Goal: Task Accomplishment & Management: Use online tool/utility

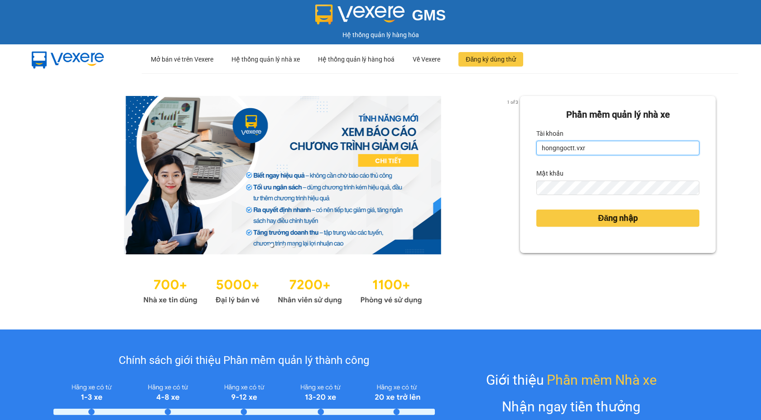
click at [570, 151] on input "hongngoctt.vxr" at bounding box center [617, 148] width 163 height 14
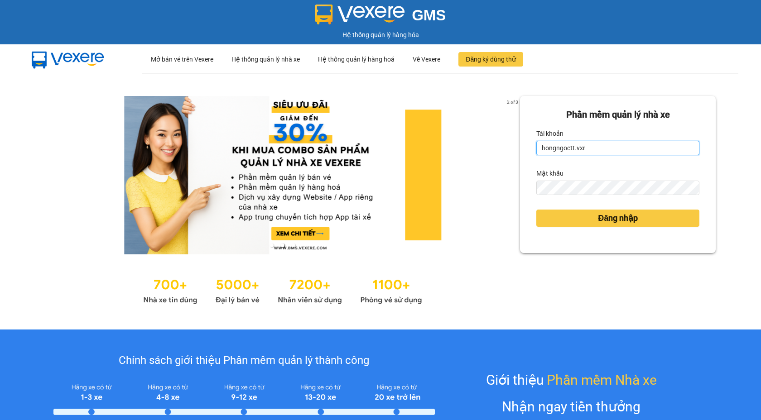
type input "ngoctran.xtl"
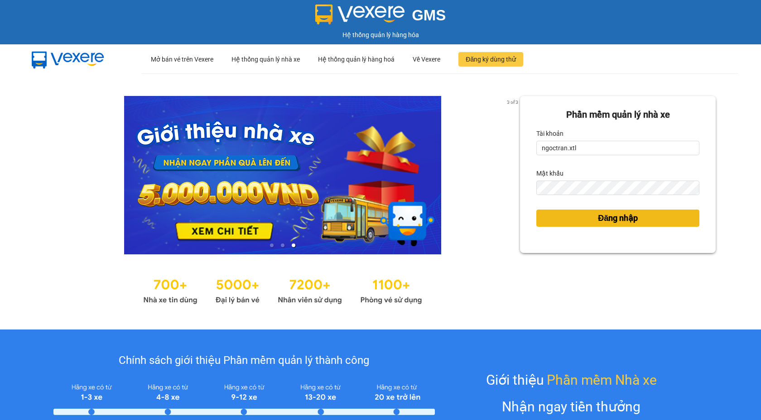
click at [612, 222] on span "Đăng nhập" at bounding box center [618, 218] width 40 height 13
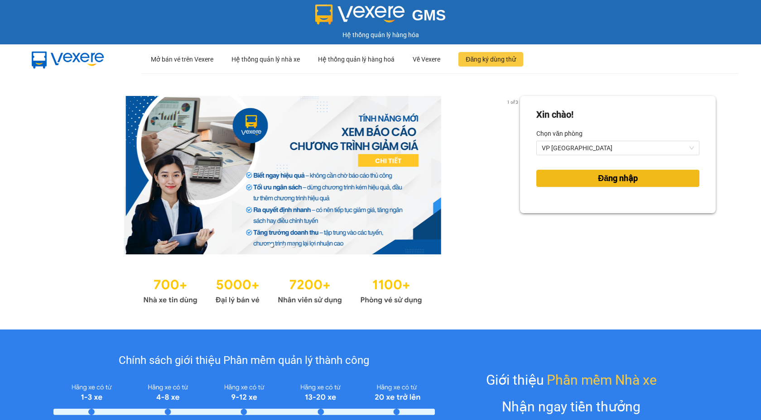
click at [567, 178] on button "Đăng nhập" at bounding box center [617, 178] width 163 height 17
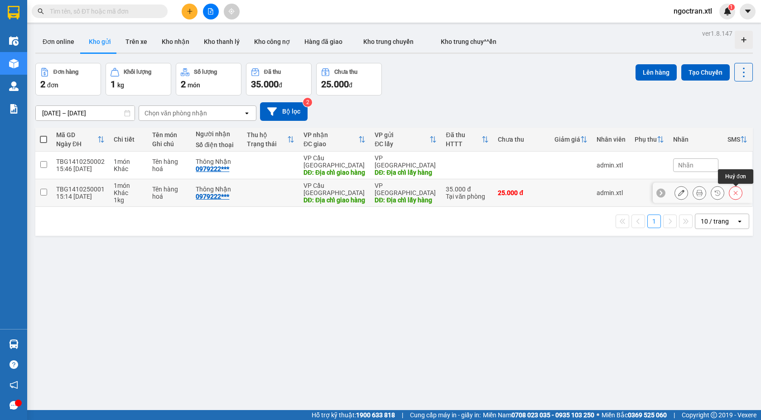
click at [732, 197] on button at bounding box center [735, 193] width 13 height 16
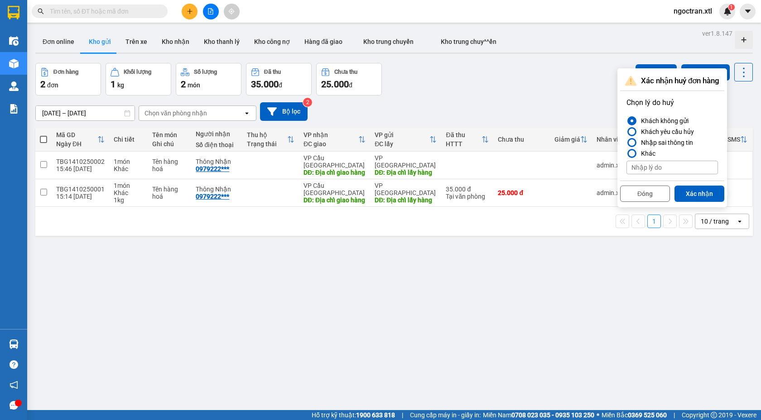
click at [631, 151] on div at bounding box center [632, 153] width 6 height 6
click at [626, 154] on input "Khác" at bounding box center [626, 154] width 0 height 0
click at [646, 188] on button "Đóng" at bounding box center [645, 194] width 50 height 16
